Goal: Task Accomplishment & Management: Complete application form

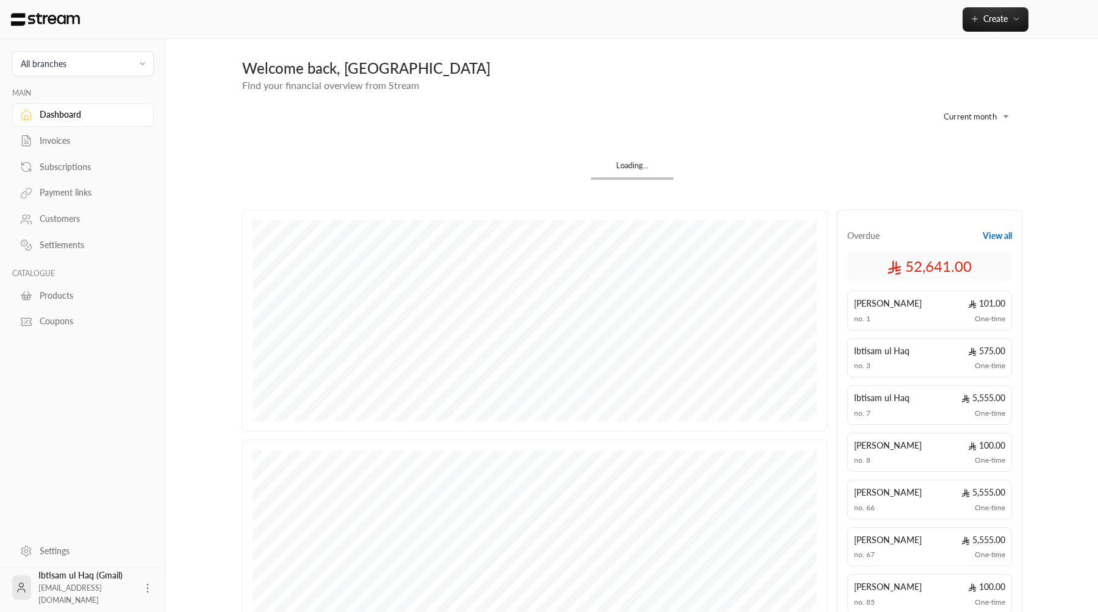
click at [80, 137] on div "Invoices" at bounding box center [89, 141] width 99 height 12
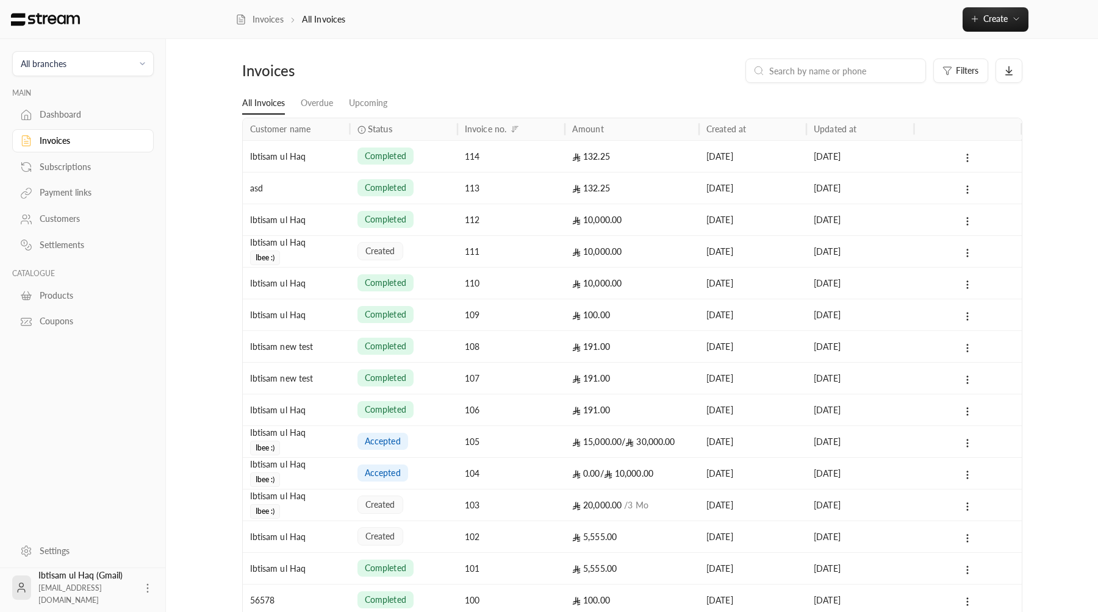
click at [331, 169] on div "Ibtisam ul Haq" at bounding box center [296, 156] width 93 height 31
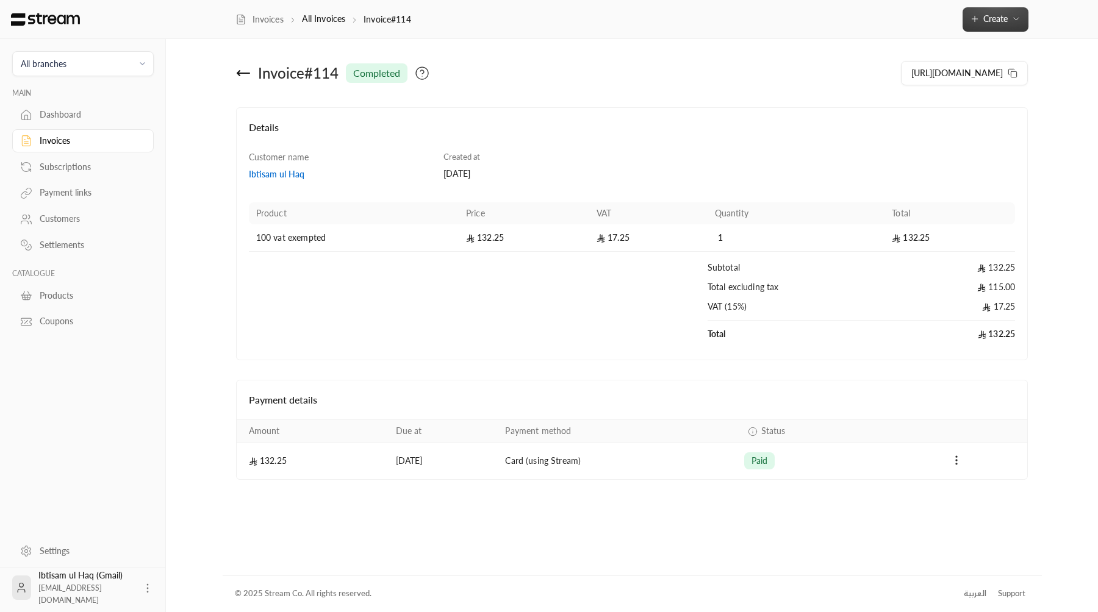
click at [706, 12] on button "Create" at bounding box center [996, 19] width 66 height 24
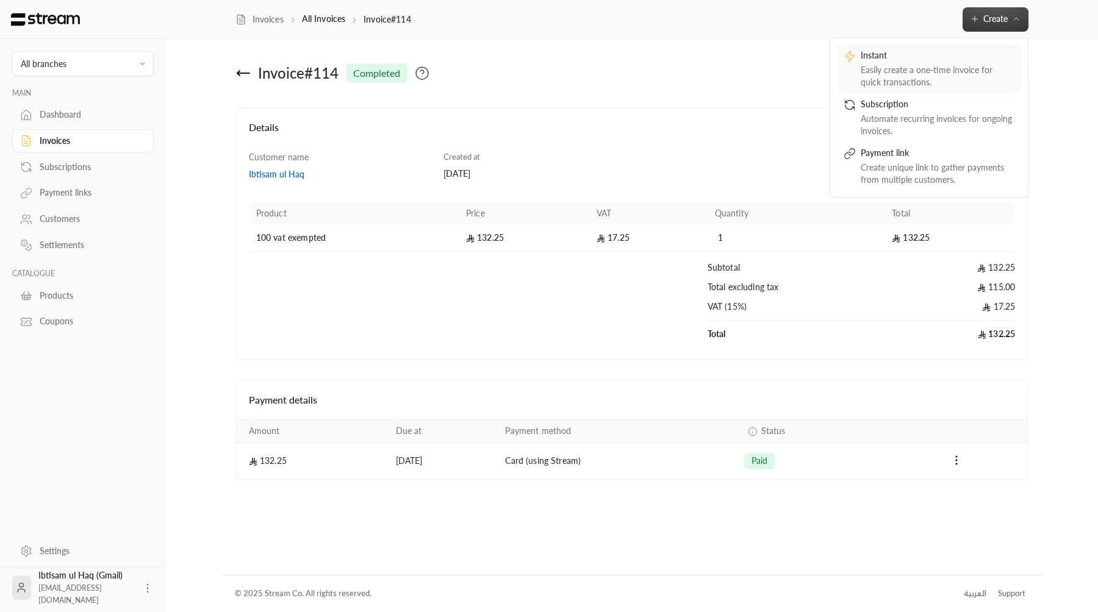
click at [706, 53] on div "Instant" at bounding box center [938, 56] width 154 height 15
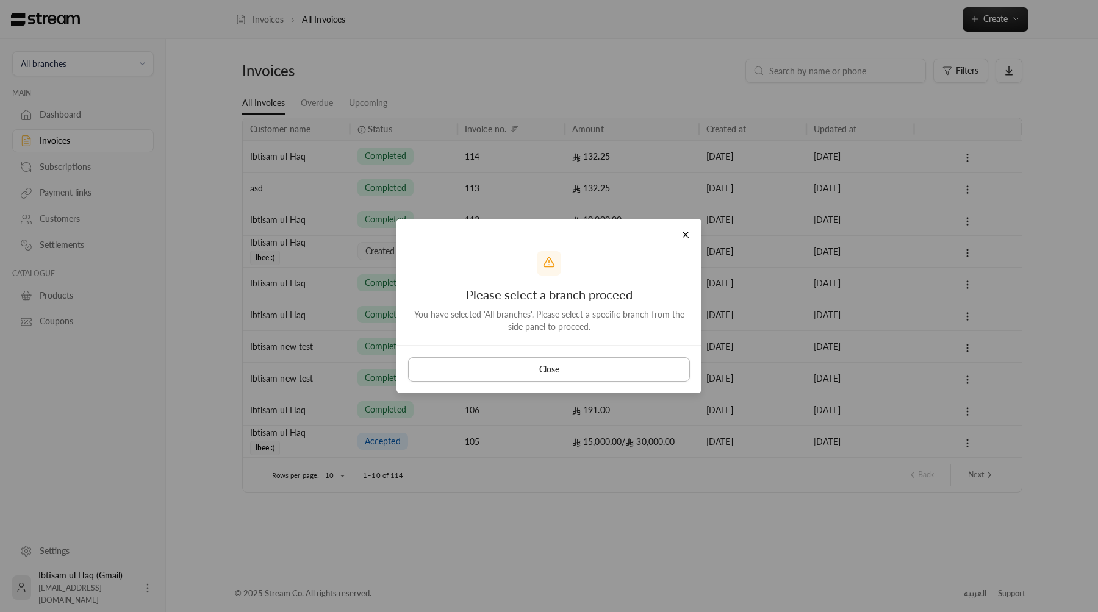
click at [551, 370] on button "Close" at bounding box center [549, 369] width 282 height 24
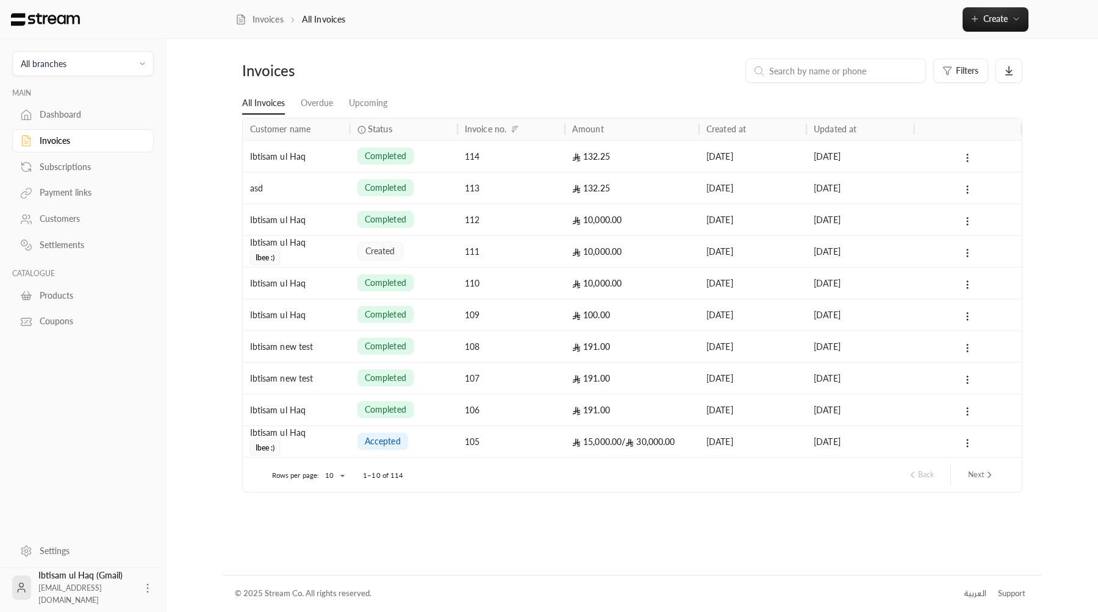
click at [81, 60] on span "All branches" at bounding box center [83, 64] width 126 height 14
click at [85, 111] on li "Main Branch" at bounding box center [83, 121] width 126 height 24
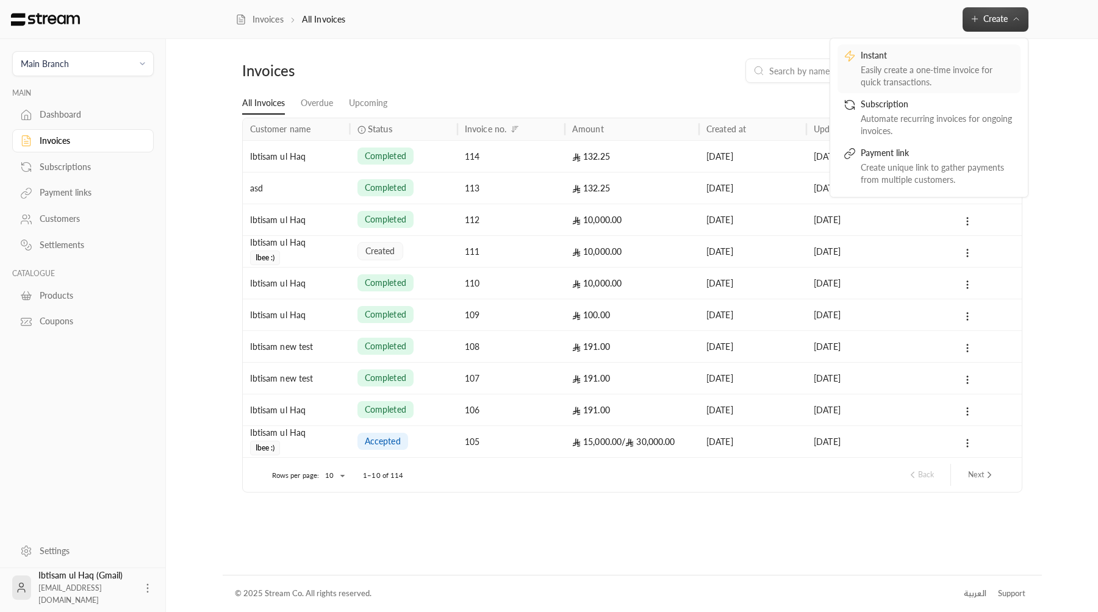
click at [706, 54] on div "Instant" at bounding box center [938, 56] width 154 height 15
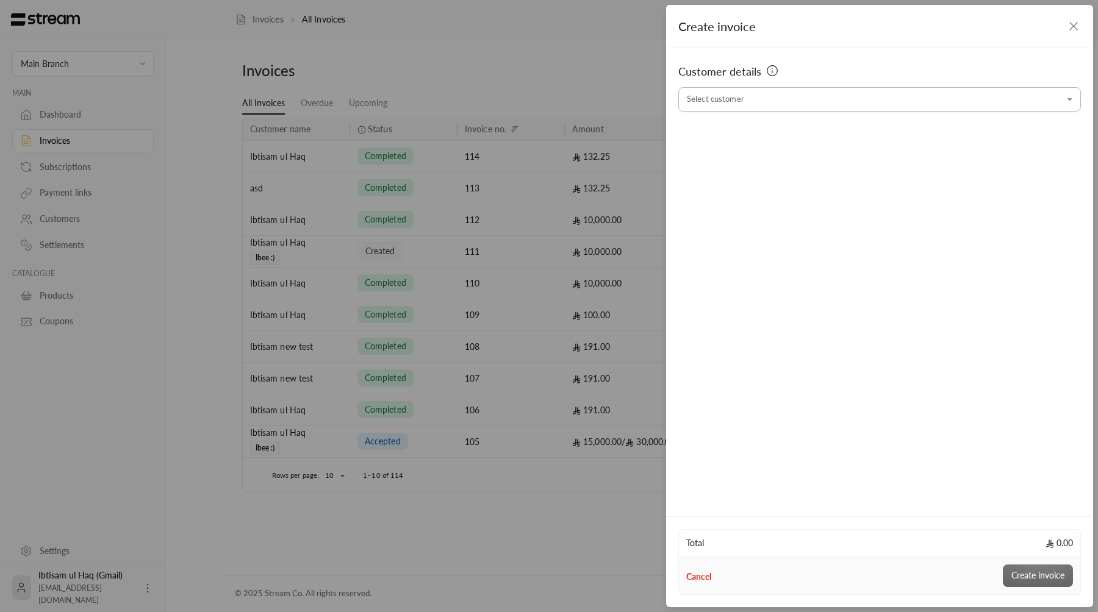
click at [706, 110] on input "Select customer" at bounding box center [879, 99] width 403 height 21
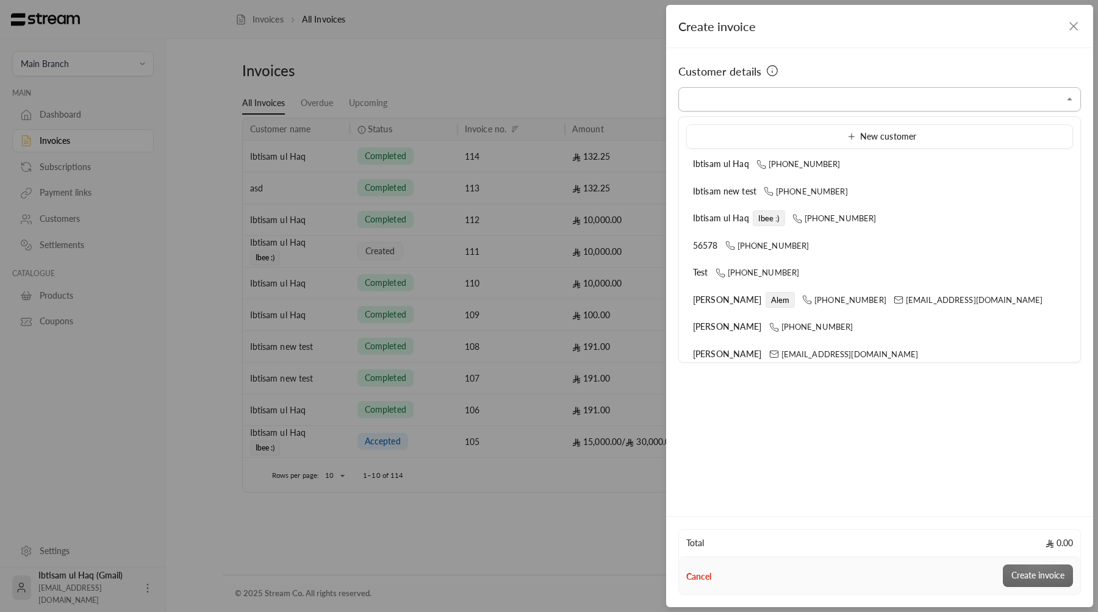
type input "**********"
click at [706, 163] on span "+966500000000" at bounding box center [798, 164] width 84 height 10
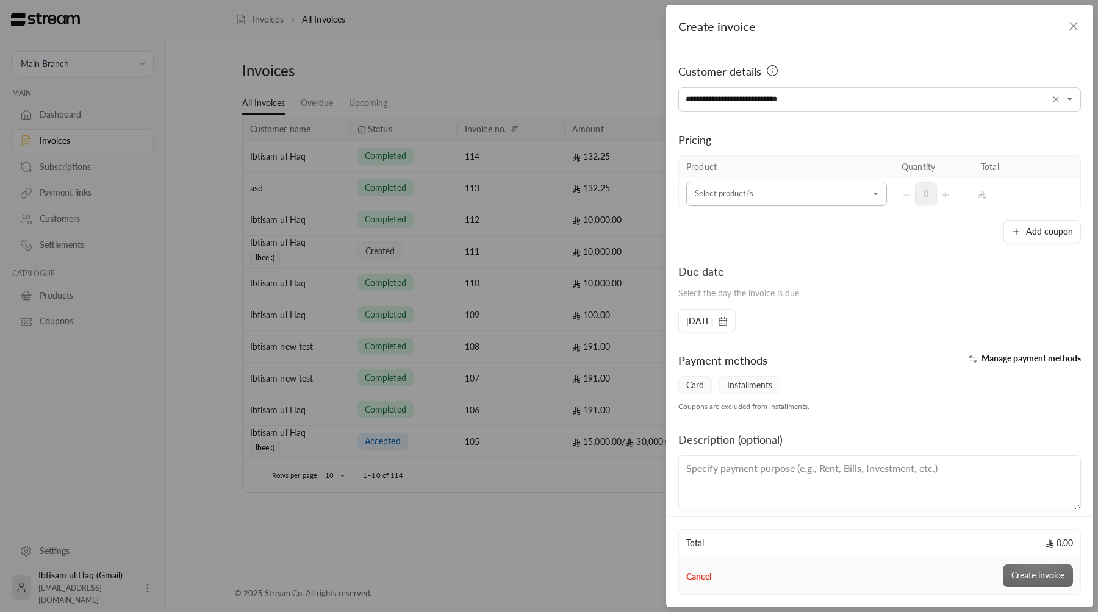
type input "**********"
click at [706, 184] on input "Select customer" at bounding box center [786, 194] width 201 height 21
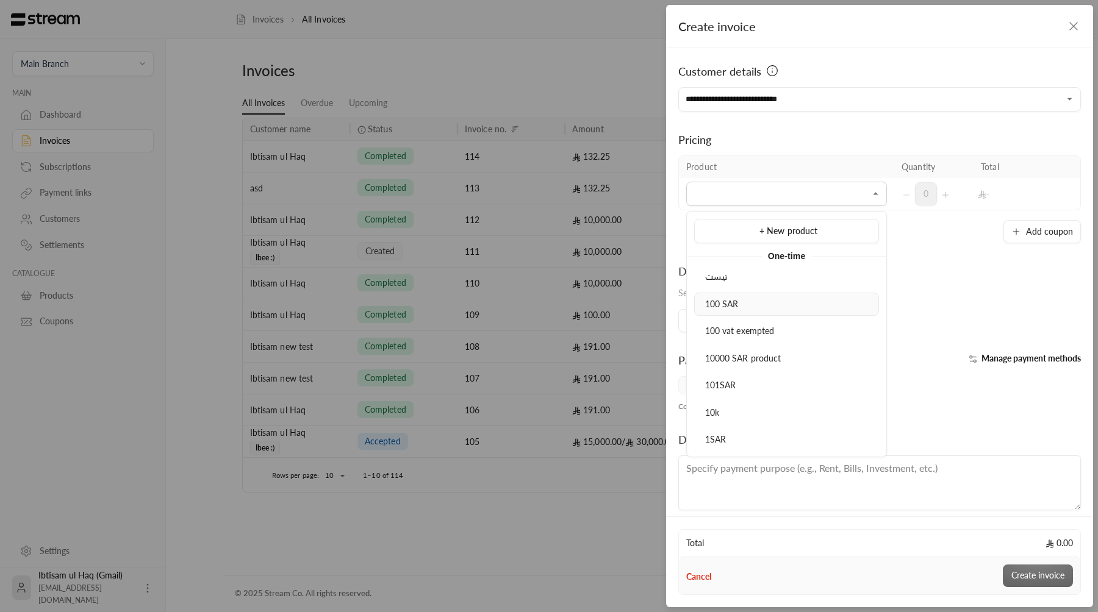
click at [706, 309] on div "100 SAR" at bounding box center [786, 304] width 171 height 13
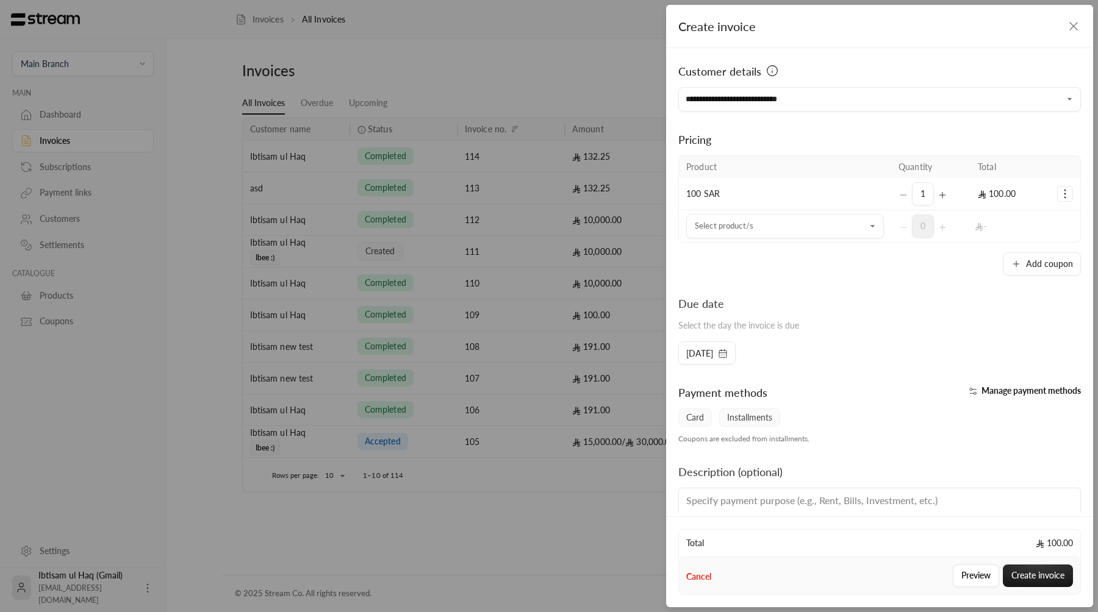
scroll to position [45, 0]
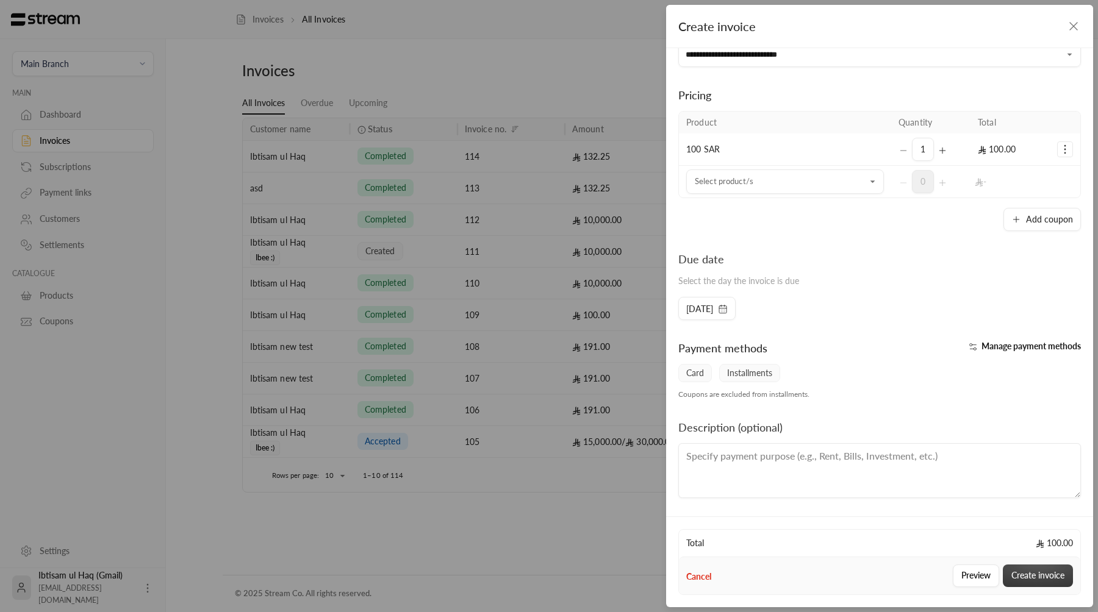
click at [706, 559] on button "Create invoice" at bounding box center [1038, 576] width 70 height 23
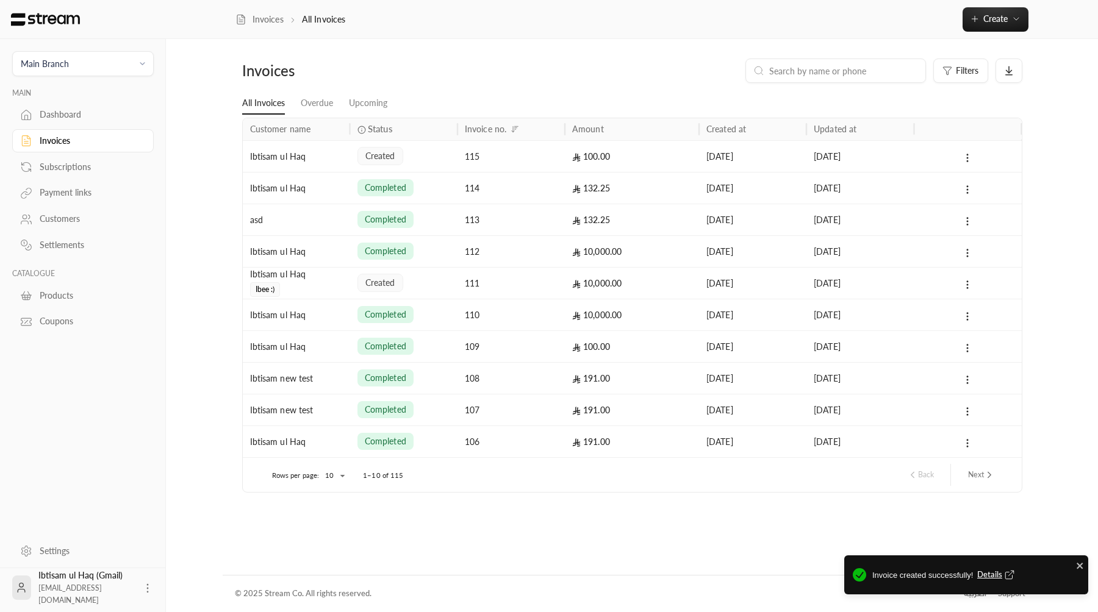
click at [373, 142] on div "created" at bounding box center [403, 156] width 93 height 31
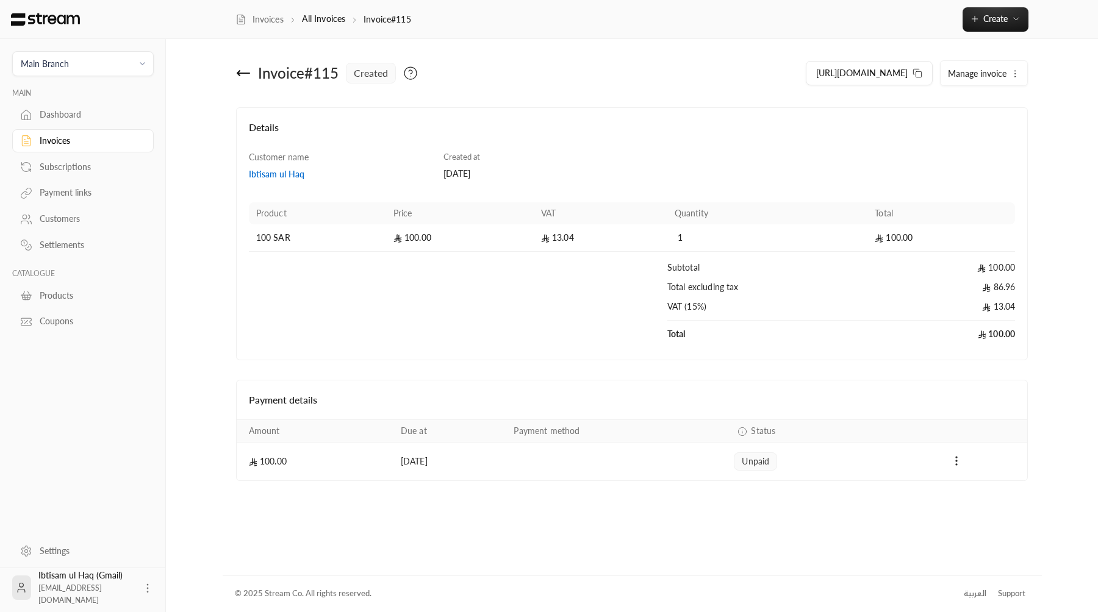
click at [706, 559] on div "العربية" at bounding box center [975, 594] width 23 height 12
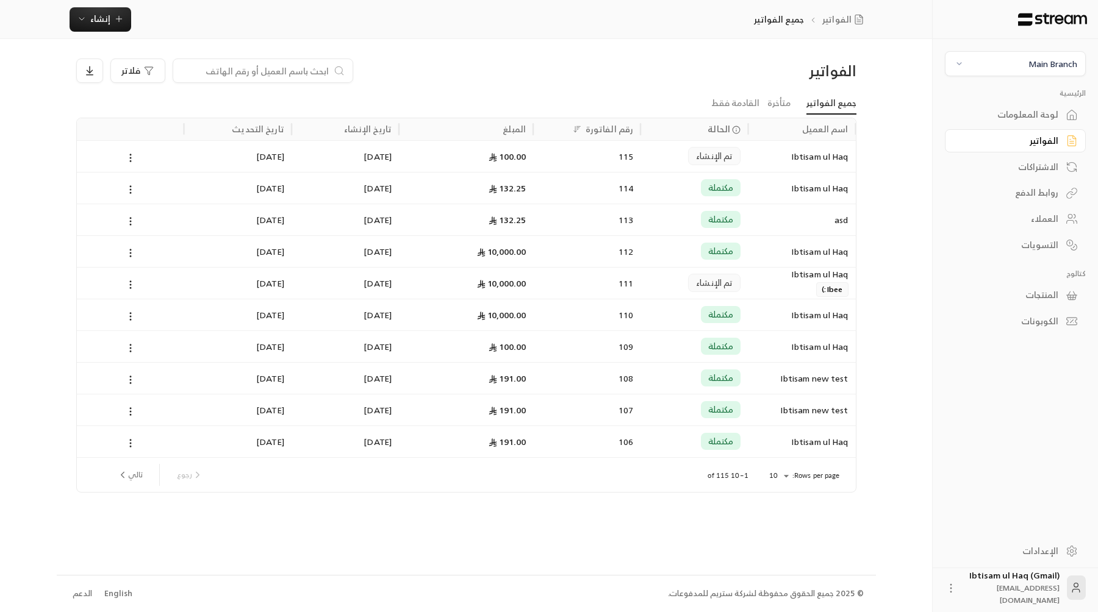
click at [700, 157] on span "تم الإنشاء" at bounding box center [714, 156] width 37 height 12
